Goal: Navigation & Orientation: Find specific page/section

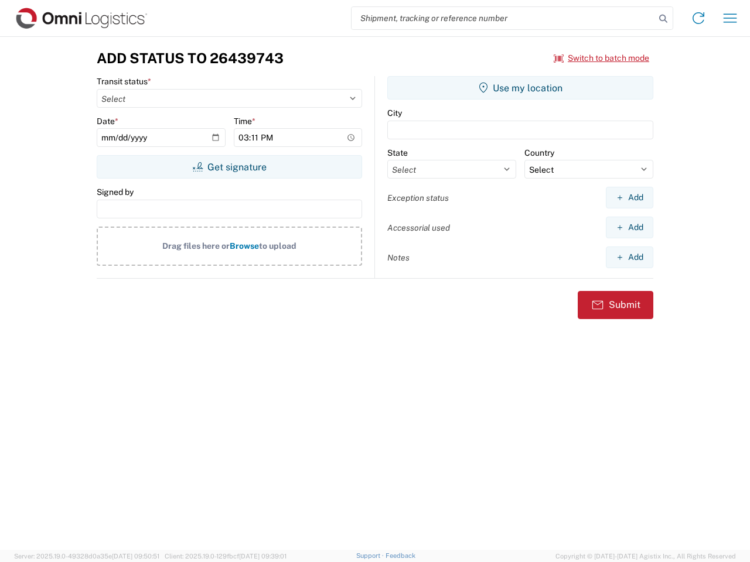
click at [503, 18] on input "search" at bounding box center [502, 18] width 303 height 22
click at [663, 19] on icon at bounding box center [663, 19] width 16 height 16
click at [698, 18] on icon at bounding box center [698, 18] width 19 height 19
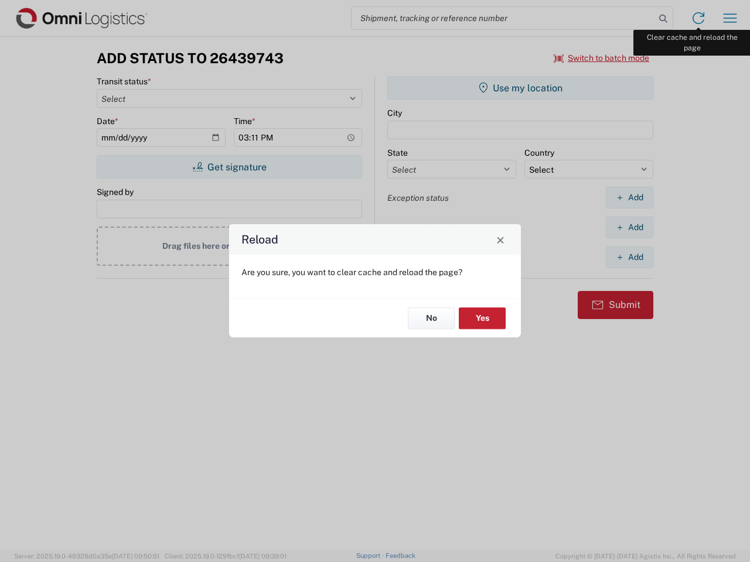
click at [730, 18] on div "Reload Are you sure, you want to clear cache and reload the page? No Yes" at bounding box center [375, 281] width 750 height 562
click at [602, 58] on div "Reload Are you sure, you want to clear cache and reload the page? No Yes" at bounding box center [375, 281] width 750 height 562
click at [229, 167] on div "Reload Are you sure, you want to clear cache and reload the page? No Yes" at bounding box center [375, 281] width 750 height 562
click at [520, 88] on div "Reload Are you sure, you want to clear cache and reload the page? No Yes" at bounding box center [375, 281] width 750 height 562
click at [629, 197] on div "Reload Are you sure, you want to clear cache and reload the page? No Yes" at bounding box center [375, 281] width 750 height 562
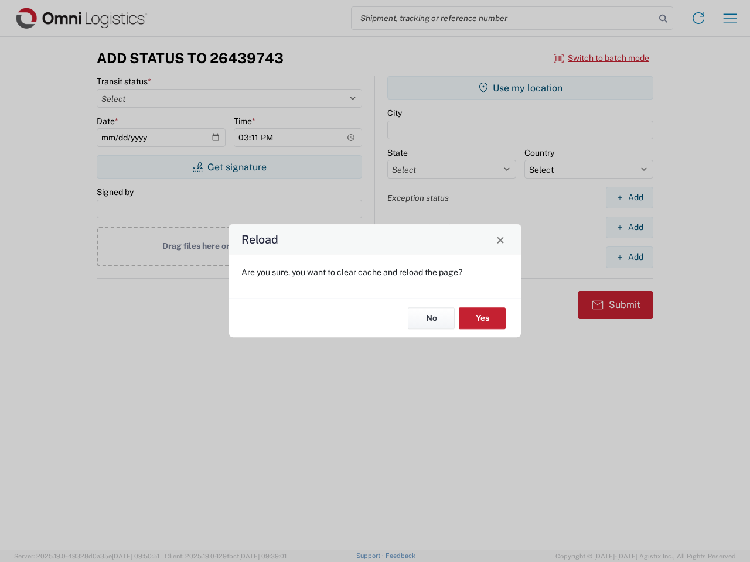
click at [629, 227] on div "Reload Are you sure, you want to clear cache and reload the page? No Yes" at bounding box center [375, 281] width 750 height 562
click at [629, 257] on div "Reload Are you sure, you want to clear cache and reload the page? No Yes" at bounding box center [375, 281] width 750 height 562
